Goal: Entertainment & Leisure: Consume media (video, audio)

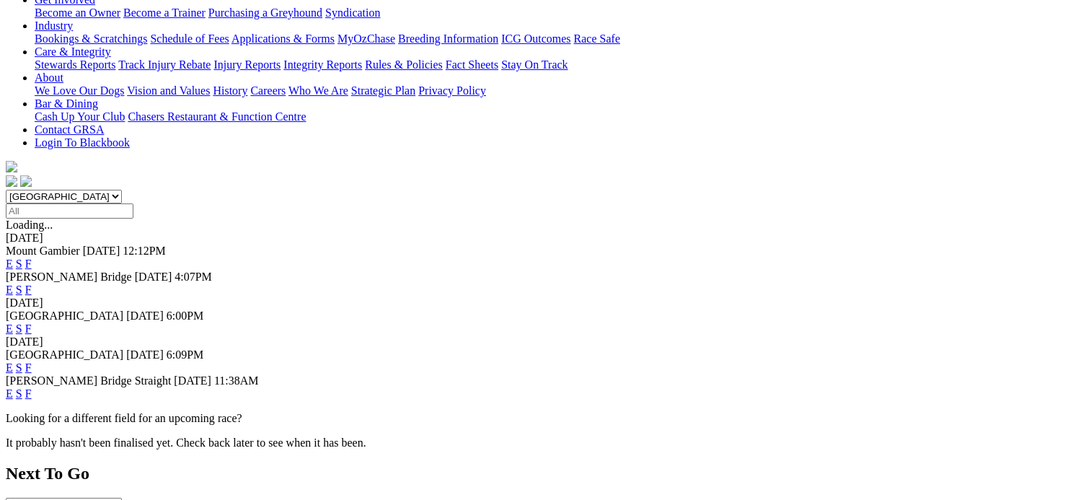
scroll to position [288, 0]
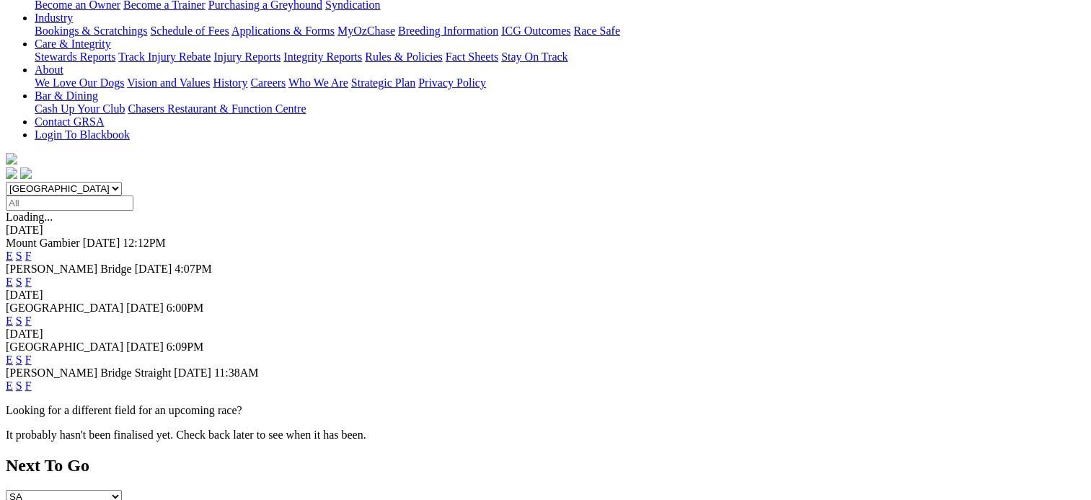
click at [32, 353] on link "F" at bounding box center [28, 359] width 6 height 12
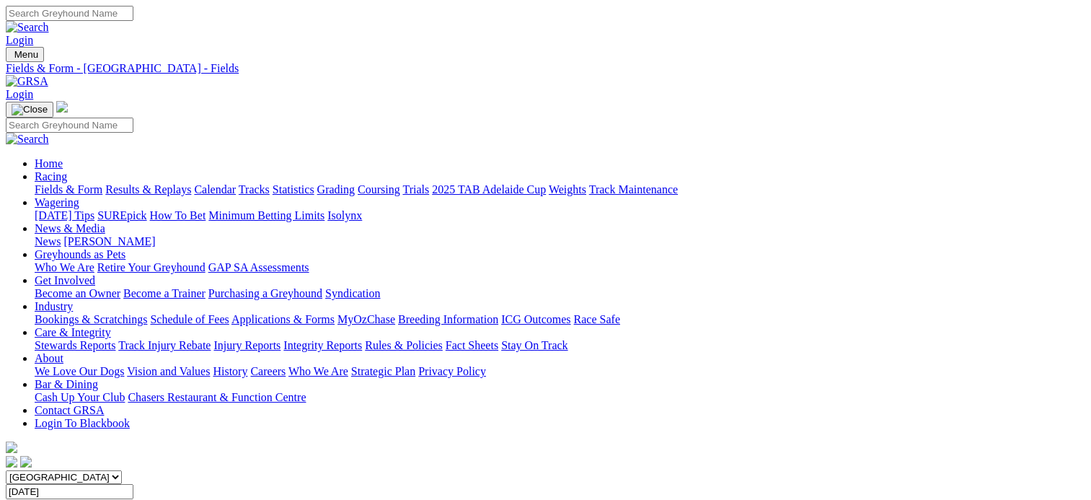
click at [58, 183] on link "Fields & Form" at bounding box center [69, 189] width 68 height 12
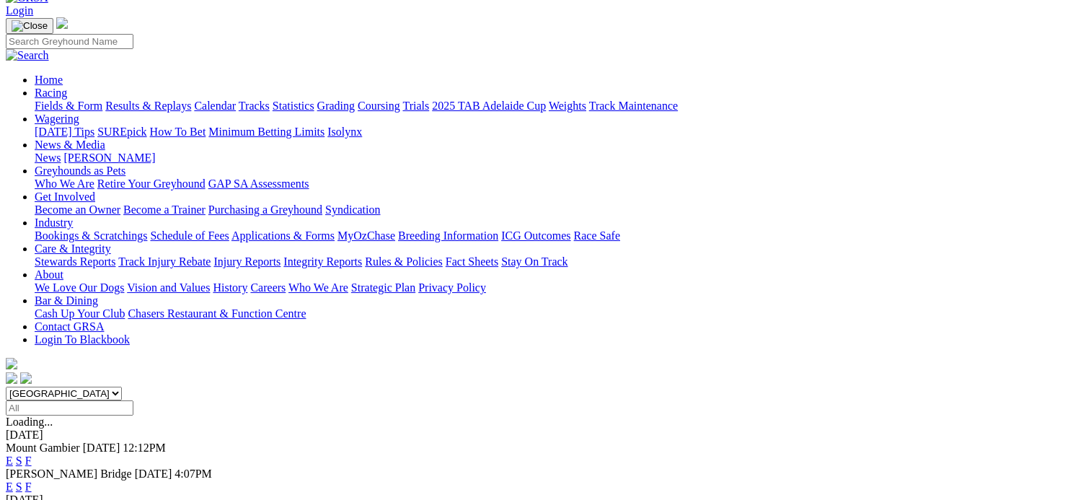
scroll to position [361, 0]
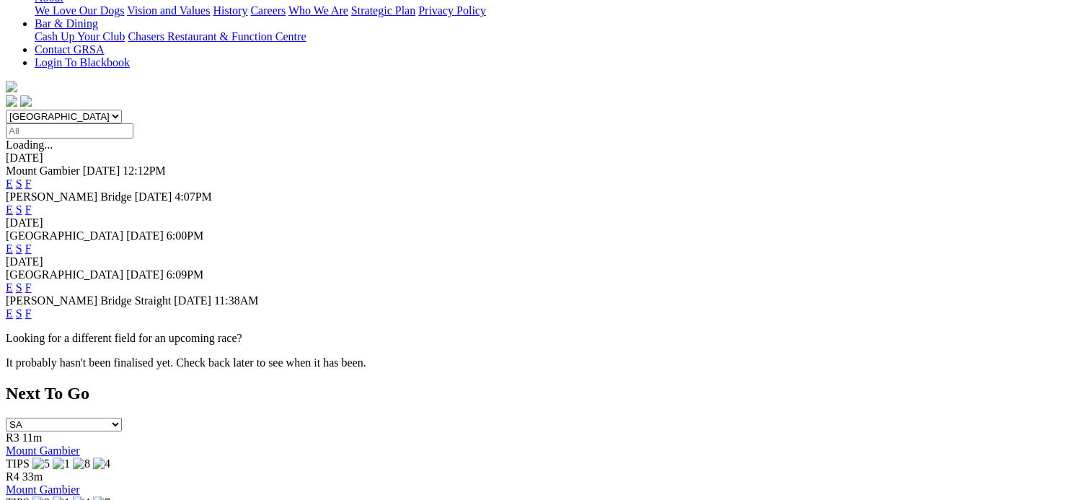
click at [32, 307] on link "F" at bounding box center [28, 313] width 6 height 12
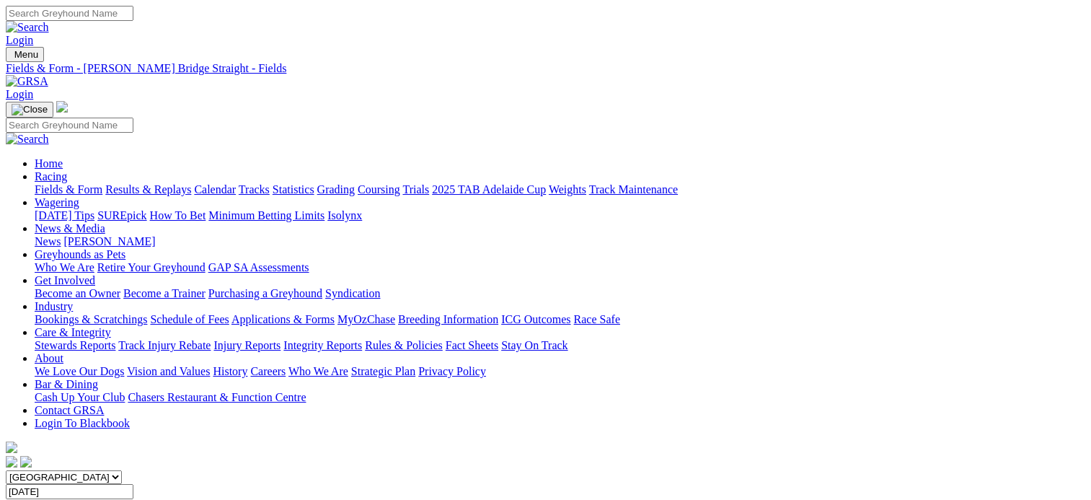
click at [133, 14] on input "Search" at bounding box center [70, 13] width 128 height 15
type input "[PERSON_NAME]"
click at [49, 21] on link at bounding box center [27, 27] width 43 height 12
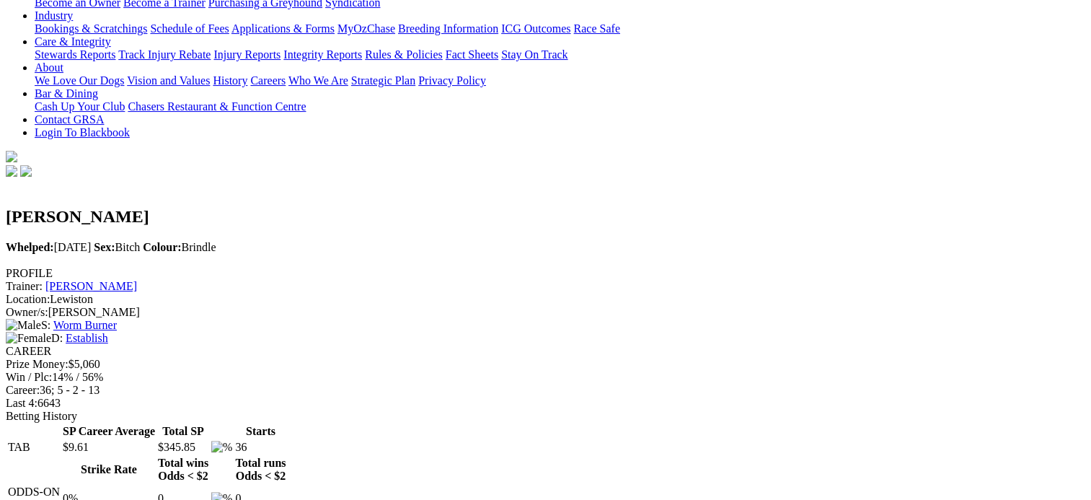
scroll to position [361, 0]
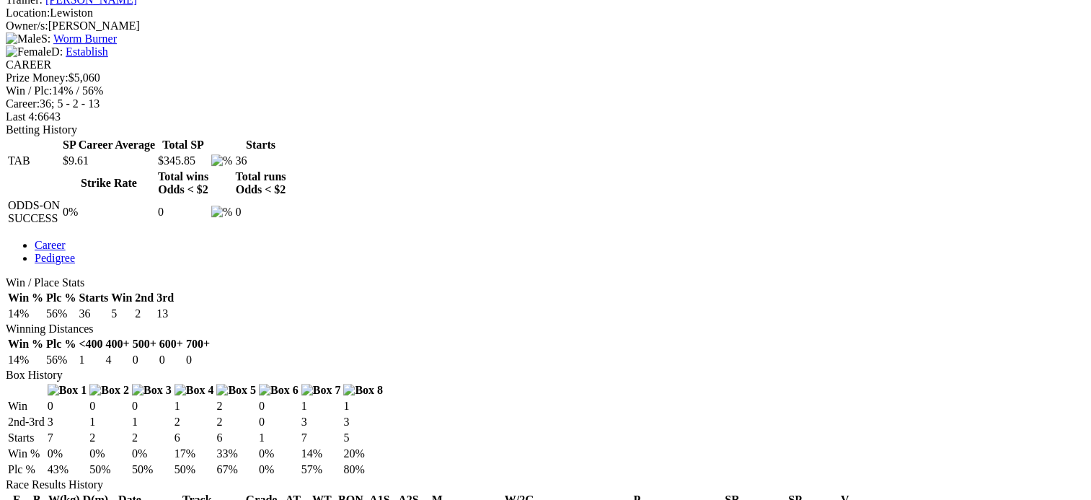
scroll to position [721, 0]
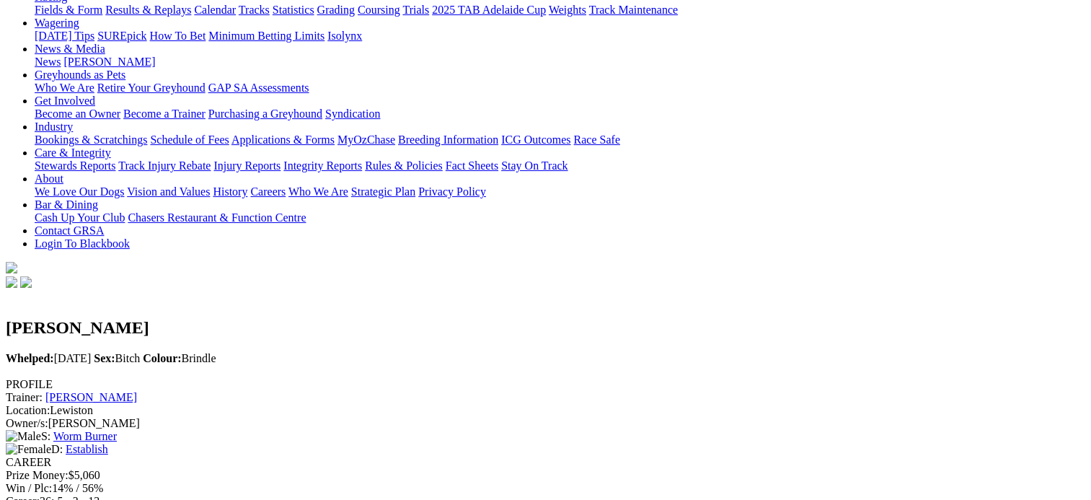
scroll to position [0, 0]
